Goal: Book appointment/travel/reservation

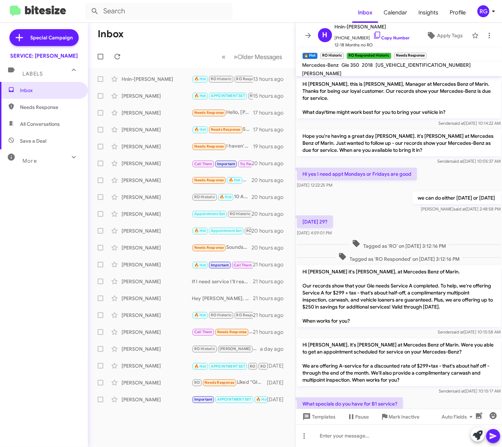
scroll to position [120, 0]
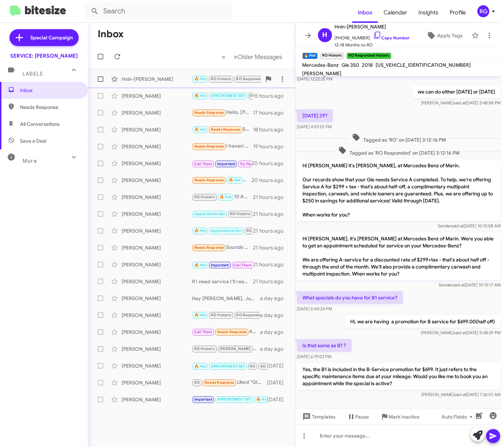
click at [217, 79] on span "RO Historic" at bounding box center [221, 79] width 21 height 5
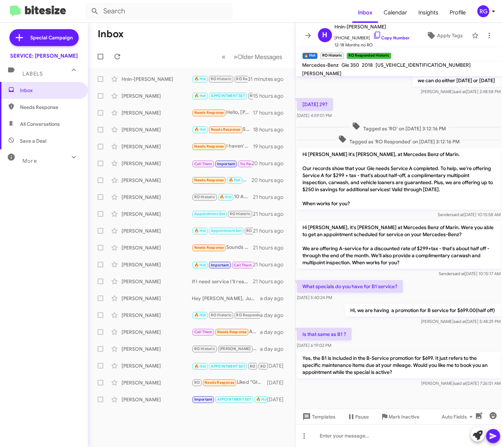
scroll to position [120, 0]
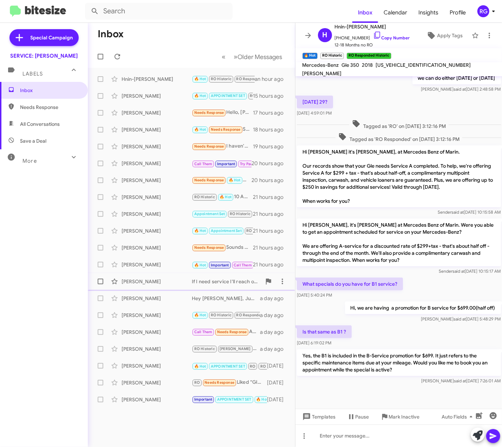
click at [118, 273] on mat-action-list "Hnin-[PERSON_NAME] 🔥 Hot RO Historic RO Responded Historic Yes, the B1 is inclu…" at bounding box center [191, 238] width 207 height 340
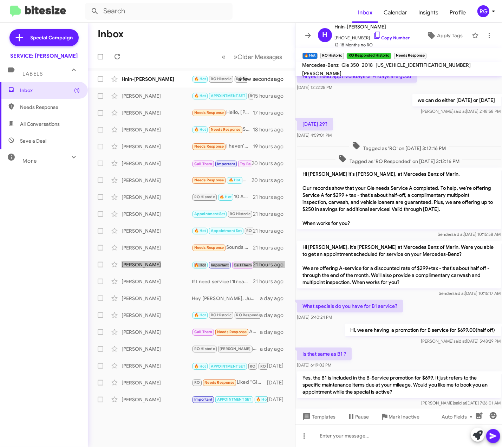
scroll to position [146, 0]
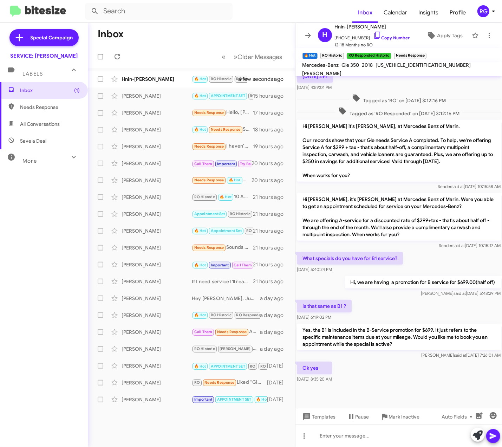
click at [176, 44] on mat-toolbar-row "Inbox" at bounding box center [191, 34] width 207 height 22
click at [178, 79] on div "Hnin-[PERSON_NAME]" at bounding box center [157, 79] width 70 height 7
click at [478, 433] on icon at bounding box center [478, 435] width 10 height 10
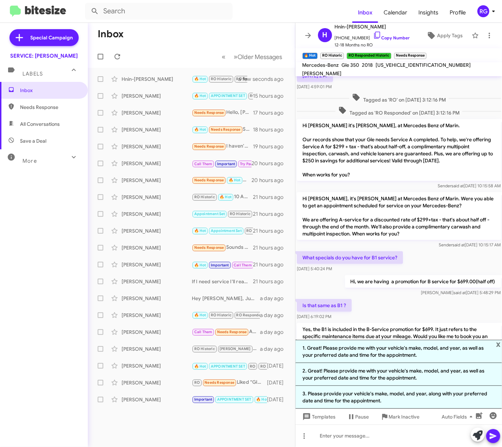
click at [394, 309] on div "Is that same as B1 ? Sep 9, 2025, 6:19:02 PM" at bounding box center [398, 309] width 207 height 24
click at [399, 320] on div "Is that same as B1 ? Sep 9, 2025, 6:19:02 PM" at bounding box center [398, 309] width 207 height 24
click at [499, 346] on span "x" at bounding box center [498, 344] width 5 height 8
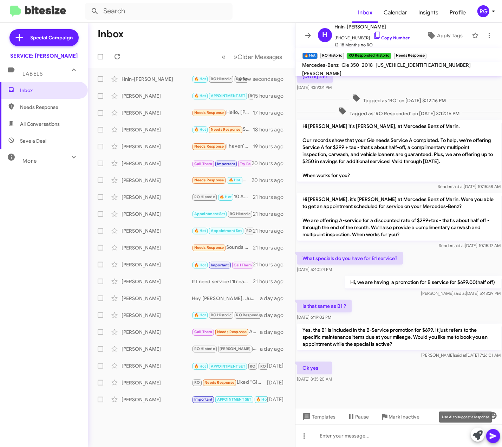
click at [479, 438] on icon at bounding box center [478, 435] width 10 height 10
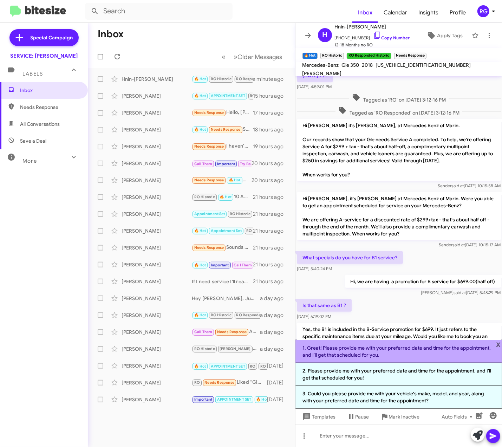
click at [413, 354] on li "1. Great! Please provide me with your preferred date and time for the appointme…" at bounding box center [398, 351] width 207 height 23
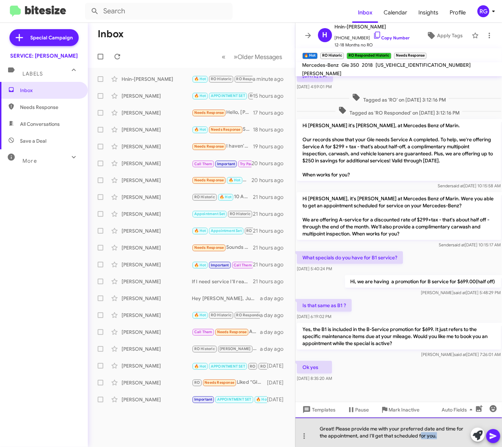
drag, startPoint x: 447, startPoint y: 440, endPoint x: 497, endPoint y: 446, distance: 50.3
click at [425, 437] on div "Great! Please provide me with your preferred date and time for the appointment,…" at bounding box center [398, 432] width 207 height 30
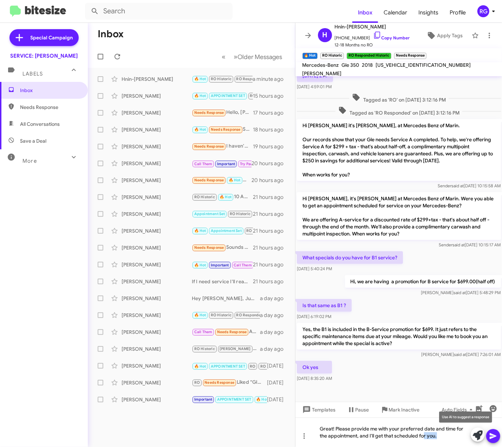
click at [479, 439] on icon at bounding box center [478, 435] width 10 height 10
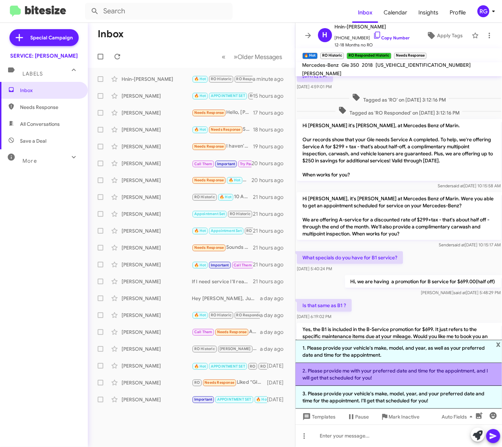
click at [437, 377] on li "2. Please provide me with your preferred date and time for the appointment, and…" at bounding box center [398, 374] width 207 height 23
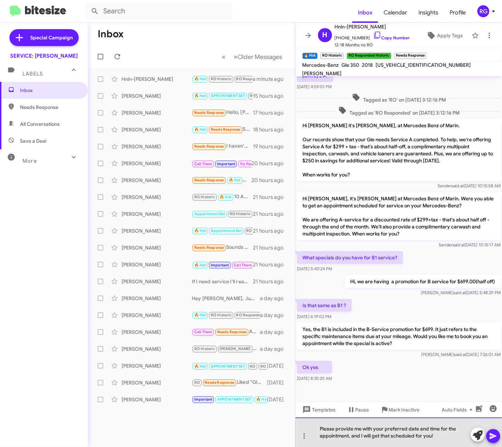
click at [434, 436] on div "Please provide me with your preferred date and time for the appointment, and I …" at bounding box center [398, 432] width 207 height 30
click at [364, 431] on div "Please provide me with your preferred date and time for the appointment, and I …" at bounding box center [398, 432] width 207 height 30
click at [412, 434] on div "Please provide me with your preferred date and time for the appointment, and I …" at bounding box center [398, 432] width 207 height 30
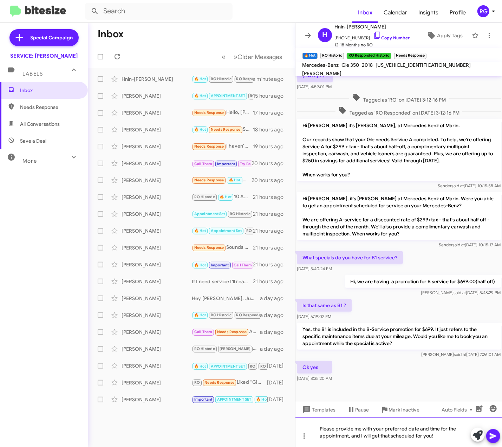
drag, startPoint x: 434, startPoint y: 426, endPoint x: 412, endPoint y: 437, distance: 24.8
click at [426, 430] on div "Please provide me with your preferred date and time for the appointment, and I …" at bounding box center [398, 432] width 207 height 30
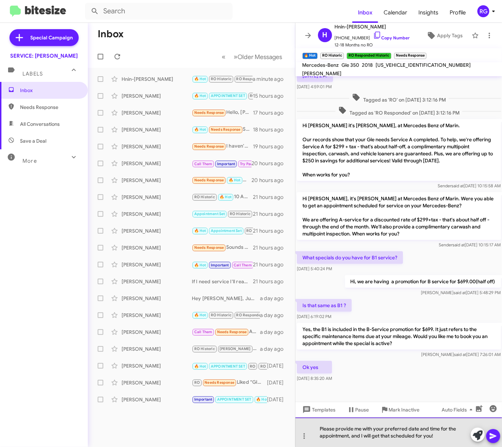
click at [346, 435] on div "Please provide me with your preferred date and time for the appointment, and I …" at bounding box center [398, 432] width 207 height 30
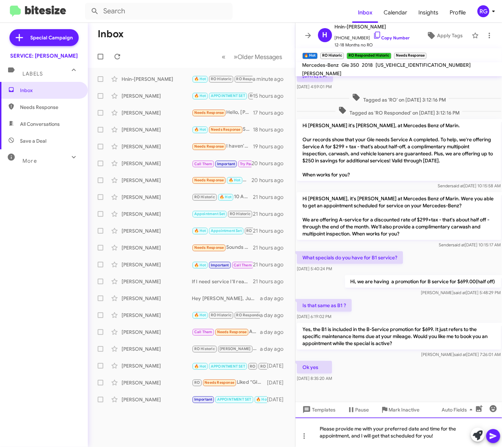
drag, startPoint x: 432, startPoint y: 438, endPoint x: 440, endPoint y: 438, distance: 8.8
click at [432, 438] on div "Please provide me with your preferred date and time for the appointment, and I …" at bounding box center [398, 432] width 207 height 30
click at [442, 438] on div "Please provide me with your preferred date and time for the appointment, and I …" at bounding box center [398, 432] width 207 height 30
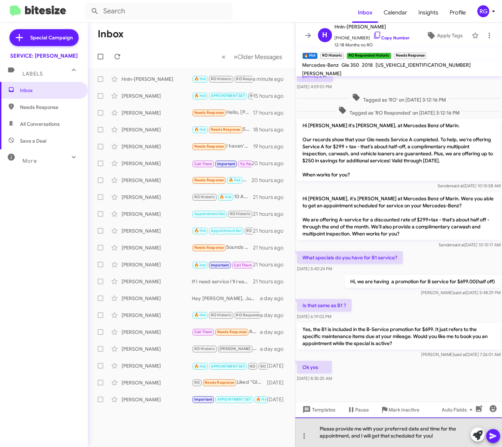
click at [330, 427] on div "Please provide me with your preferred date and time for the appointment, and I …" at bounding box center [398, 432] width 207 height 30
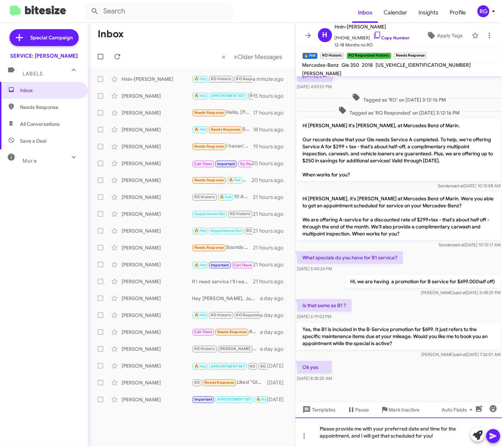
click at [346, 423] on div "Please provide me with your preferred date and time for the appointment, and I …" at bounding box center [398, 432] width 207 height 30
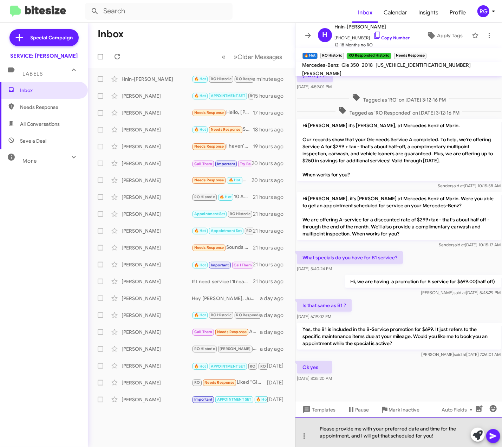
click at [338, 427] on div "Please provide me with your preferred date and time for the appointment, and I …" at bounding box center [398, 432] width 207 height 30
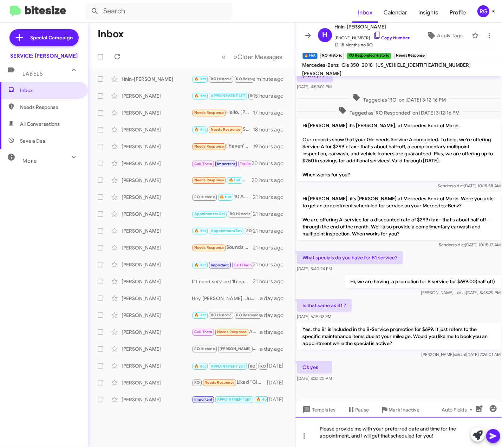
click at [309, 426] on div "Please provide me with your preferred date and time for the appointment, and I …" at bounding box center [398, 432] width 207 height 30
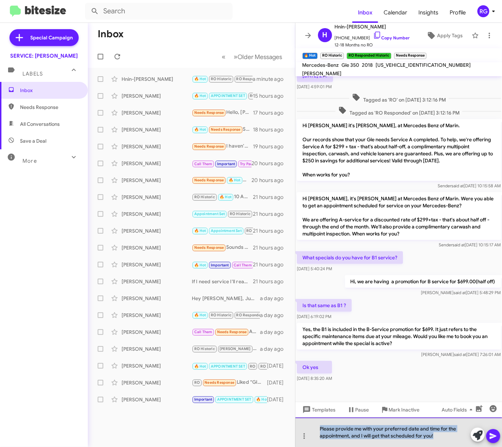
drag, startPoint x: 441, startPoint y: 438, endPoint x: 300, endPoint y: 425, distance: 141.8
click at [300, 425] on div "Please provide me with your preferred date and time for the appointment, and I …" at bounding box center [398, 432] width 207 height 30
click at [321, 427] on div "Please provide me with your preferred date and time for the appointment, and I …" at bounding box center [398, 432] width 207 height 30
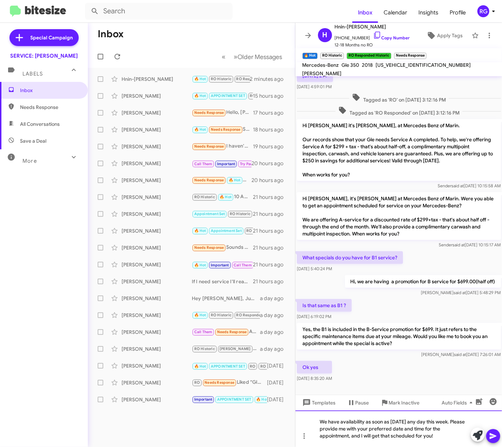
click at [402, 425] on div "We have availability as soon as today any day this week. Please provide me with…" at bounding box center [398, 428] width 207 height 37
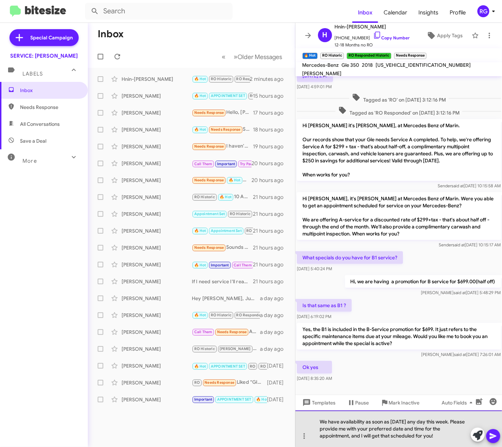
click at [442, 426] on div "We have availability as soon as today any day this week. Please provide me with…" at bounding box center [398, 428] width 207 height 37
click at [400, 423] on div "We have availability as soon as today any day this week. Please provide me with…" at bounding box center [398, 428] width 207 height 37
click at [404, 423] on div "We have availability as soon as today any day this week. Please provide me with…" at bounding box center [398, 428] width 207 height 37
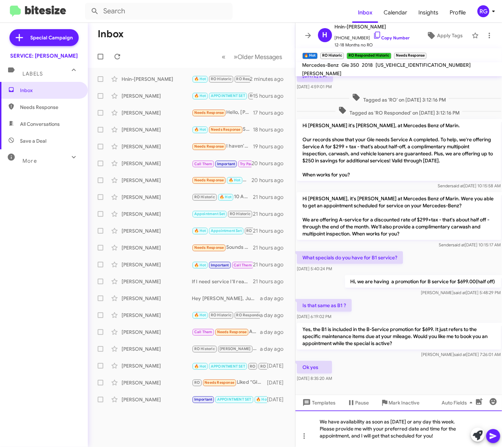
click at [453, 428] on div "We have availability as soon as today or any day this week. Please provide me w…" at bounding box center [398, 428] width 207 height 37
click at [498, 436] on button at bounding box center [493, 436] width 14 height 14
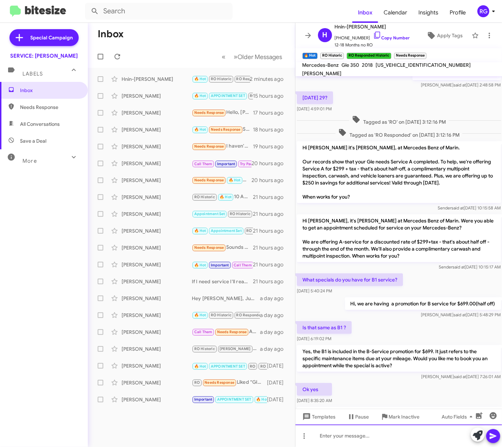
scroll to position [185, 0]
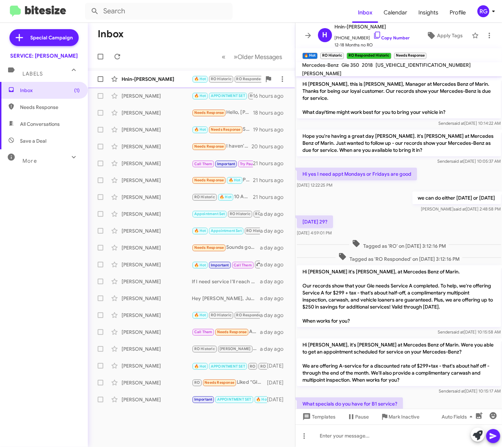
click at [183, 79] on div "Hnin-[PERSON_NAME]" at bounding box center [157, 79] width 70 height 7
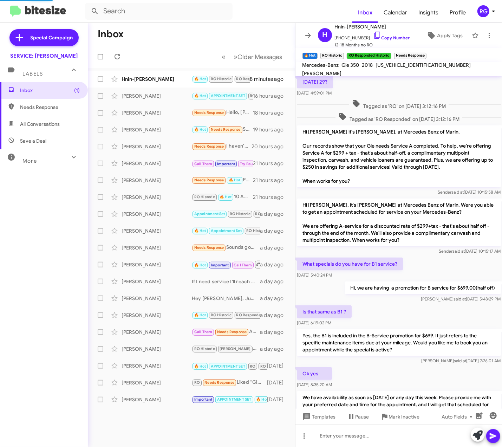
scroll to position [211, 0]
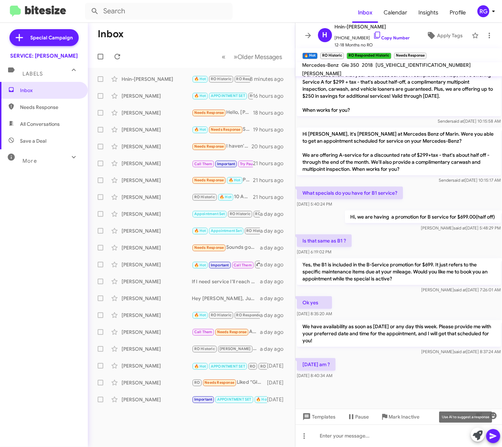
click at [483, 431] on button at bounding box center [478, 434] width 14 height 14
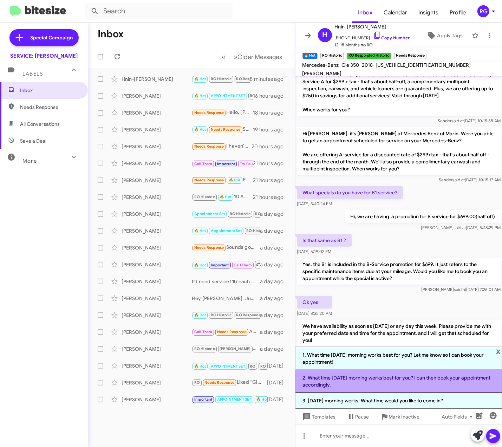
click at [404, 384] on li "2. What time on Friday morning works best for you? I can then book your appoint…" at bounding box center [398, 381] width 207 height 23
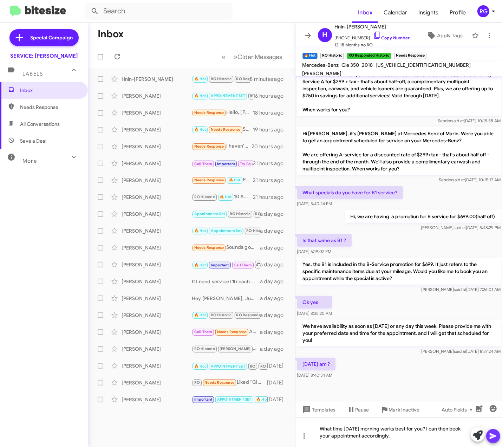
click at [493, 437] on icon at bounding box center [493, 436] width 7 height 6
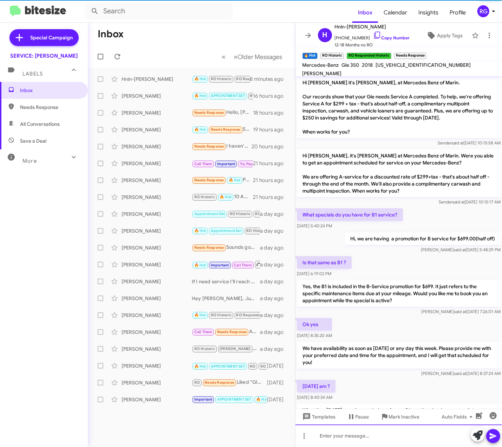
scroll to position [244, 0]
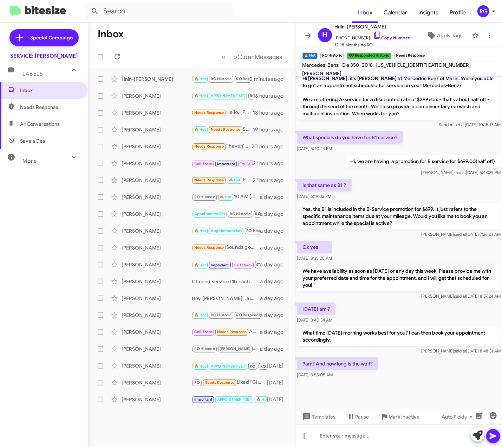
scroll to position [270, 0]
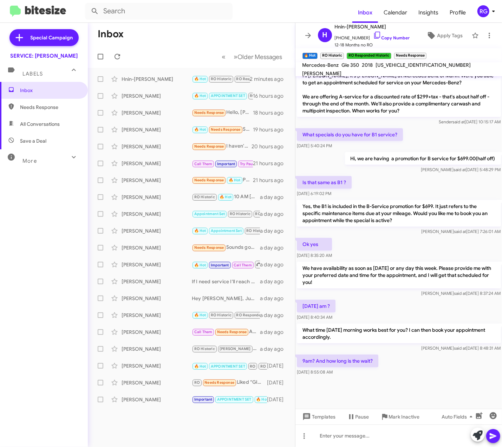
click at [412, 68] on span "[US_VEHICLE_IDENTIFICATION_NUMBER]" at bounding box center [423, 65] width 95 height 6
copy span "[US_VEHICLE_IDENTIFICATION_NUMBER]"
click at [476, 435] on icon at bounding box center [478, 435] width 10 height 10
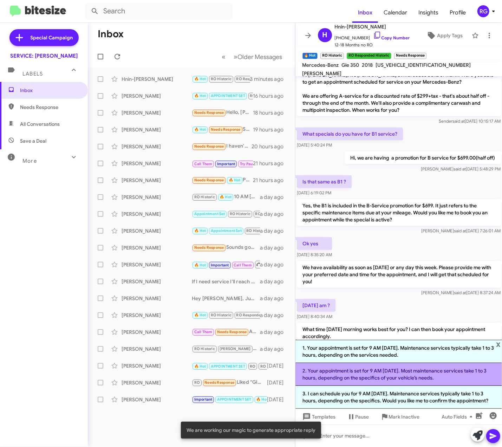
click at [419, 375] on li "2. Your appointment is set for 9 AM on Friday. Most maintenance services take 1…" at bounding box center [398, 374] width 207 height 23
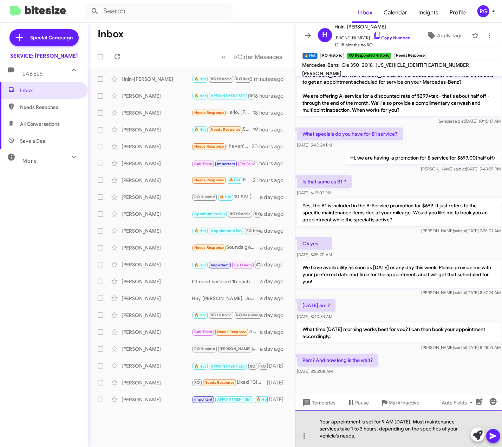
click at [425, 433] on div "Your appointment is set for 9 AM on Friday. Most maintenance services take 1 to…" at bounding box center [398, 428] width 207 height 37
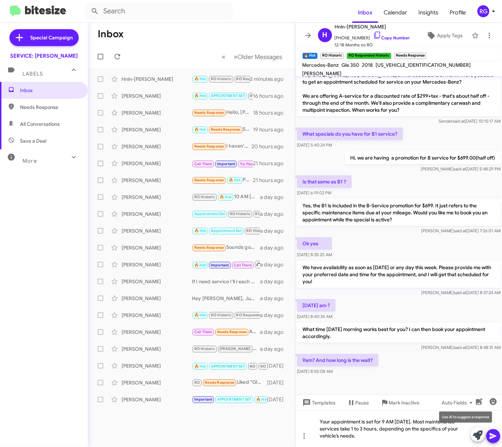
click at [480, 432] on icon at bounding box center [478, 435] width 10 height 10
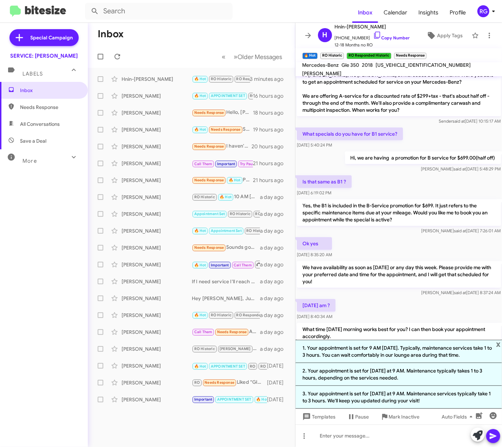
click at [437, 399] on mat-tooltip-component "Auto Fields (Ctrl+Shift+A)" at bounding box center [458, 399] width 57 height 21
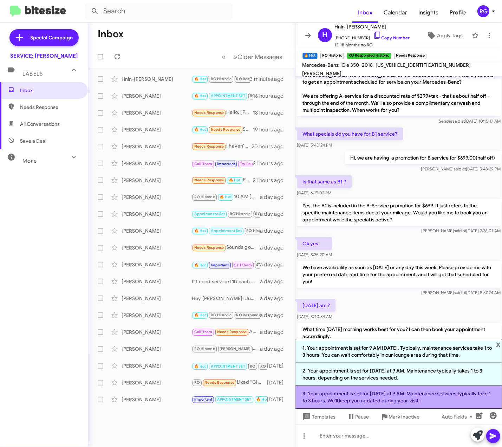
click at [409, 395] on li "3. Your appointment is set for Friday at 9 AM. Maintenance services typically t…" at bounding box center [398, 397] width 207 height 23
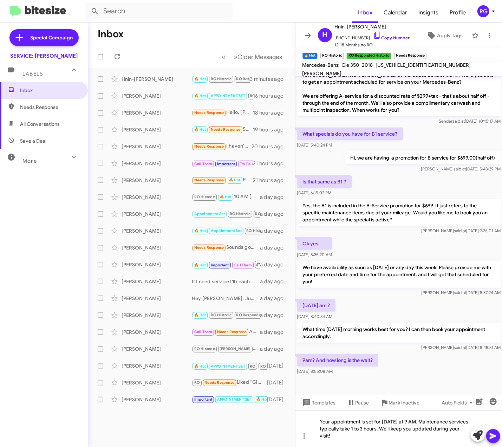
click at [491, 437] on icon at bounding box center [493, 436] width 7 height 6
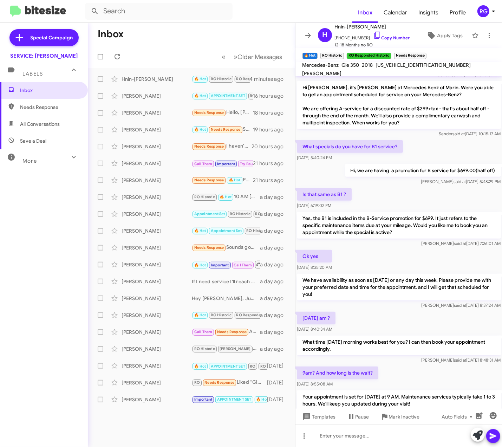
scroll to position [162, 0]
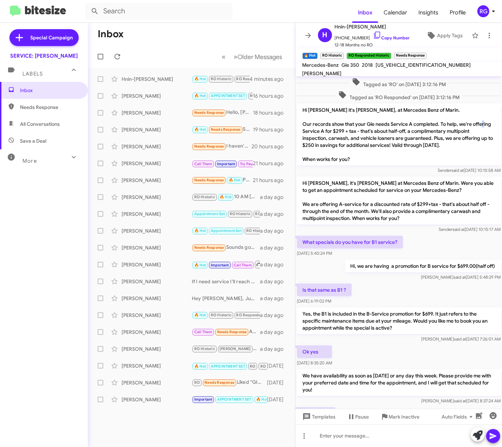
drag, startPoint x: 323, startPoint y: 128, endPoint x: 327, endPoint y: 129, distance: 4.3
click at [327, 129] on p "Hi [PERSON_NAME] it's [PERSON_NAME], at Mercedes Benz of Marin. Our records sho…" at bounding box center [399, 135] width 204 height 62
drag, startPoint x: 327, startPoint y: 129, endPoint x: 321, endPoint y: 129, distance: 6.3
click at [321, 129] on p "Hi [PERSON_NAME] it's [PERSON_NAME], at Mercedes Benz of Marin. Our records sho…" at bounding box center [399, 135] width 204 height 62
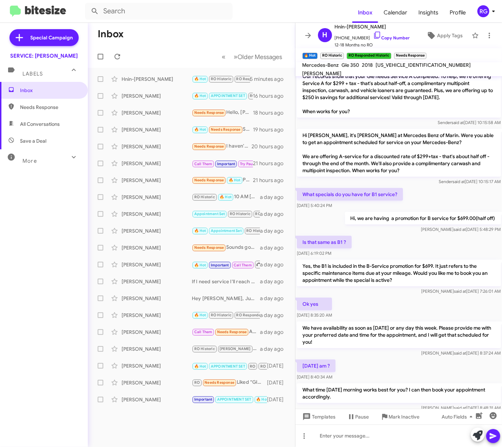
scroll to position [208, 0]
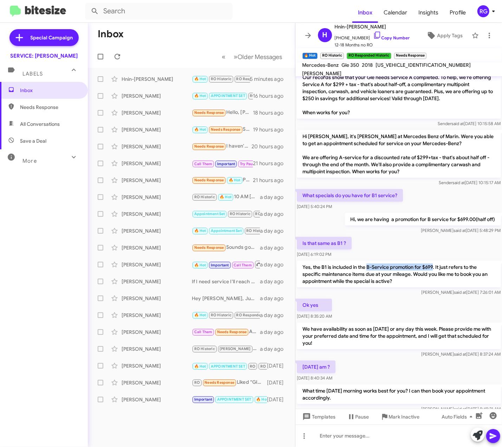
drag, startPoint x: 367, startPoint y: 266, endPoint x: 433, endPoint y: 263, distance: 65.7
click at [433, 263] on p "Yes, the B1 is included in the B-Service promotion for $699. It just refers to …" at bounding box center [399, 274] width 204 height 27
copy p "B-Service promotion for $699"
